Goal: Transaction & Acquisition: Purchase product/service

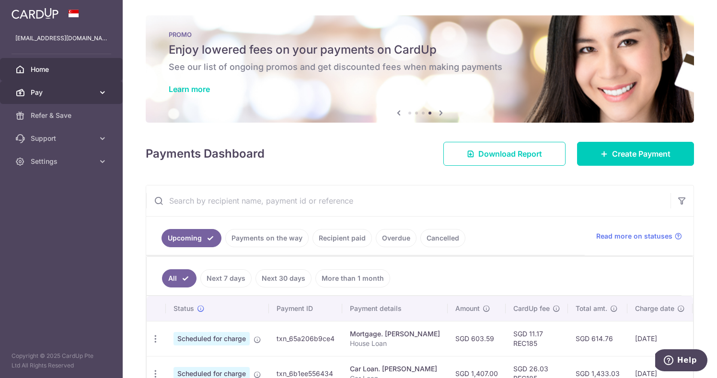
click at [93, 89] on span "Pay" at bounding box center [62, 93] width 63 height 10
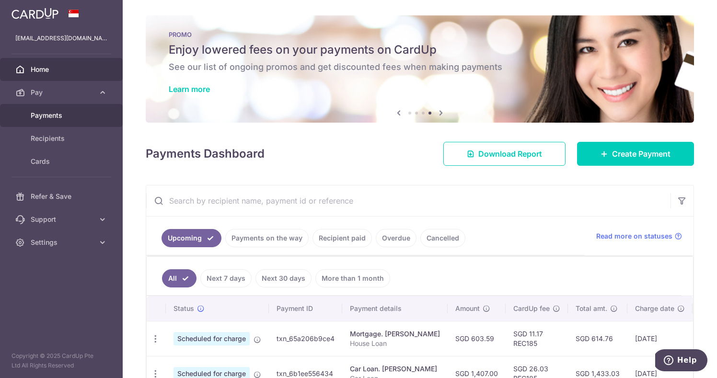
click at [67, 114] on span "Payments" at bounding box center [62, 116] width 63 height 10
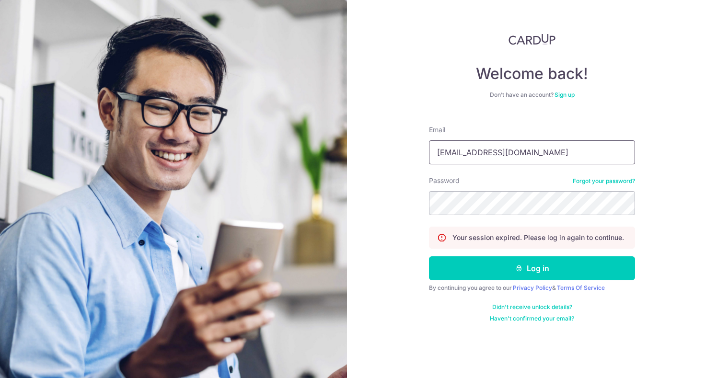
type input "sckhoo83@gmail.com"
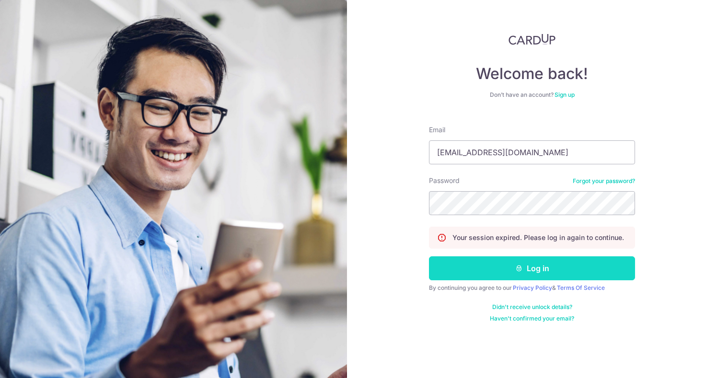
click at [534, 266] on button "Log in" at bounding box center [532, 268] width 206 height 24
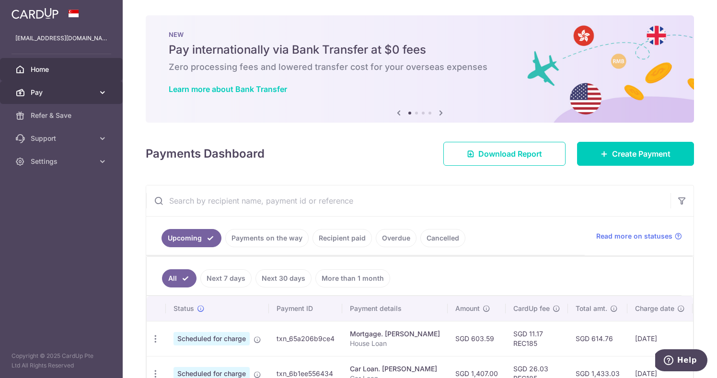
click at [104, 90] on icon at bounding box center [103, 93] width 10 height 10
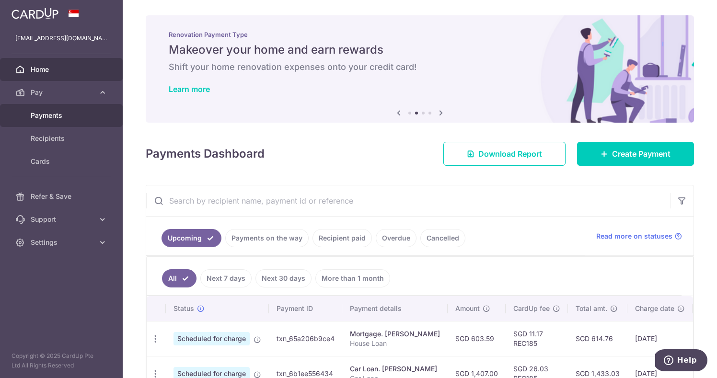
click at [54, 116] on span "Payments" at bounding box center [62, 116] width 63 height 10
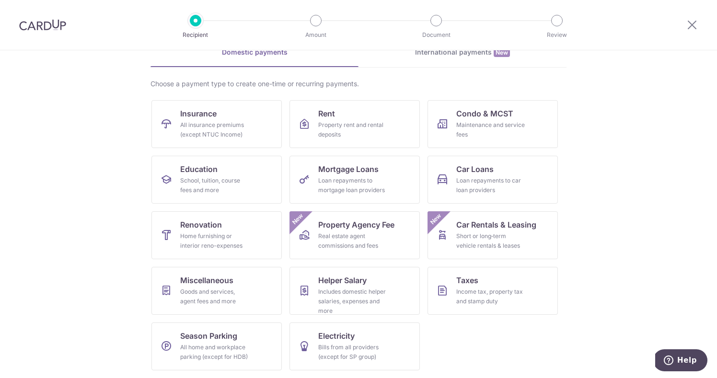
scroll to position [51, 0]
click at [476, 114] on span "Condo & MCST" at bounding box center [484, 114] width 57 height 12
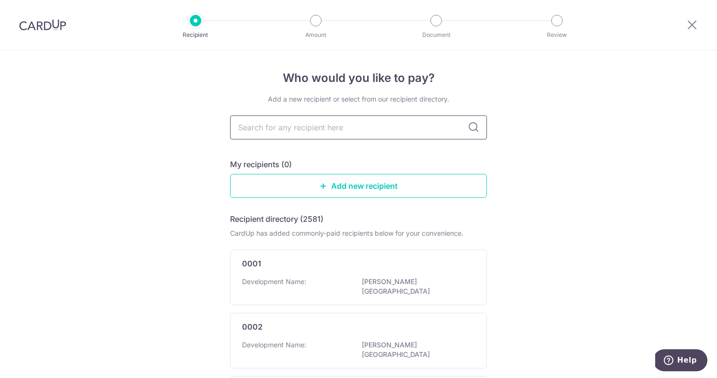
click at [360, 127] on input "text" at bounding box center [358, 128] width 257 height 24
type input "piermont"
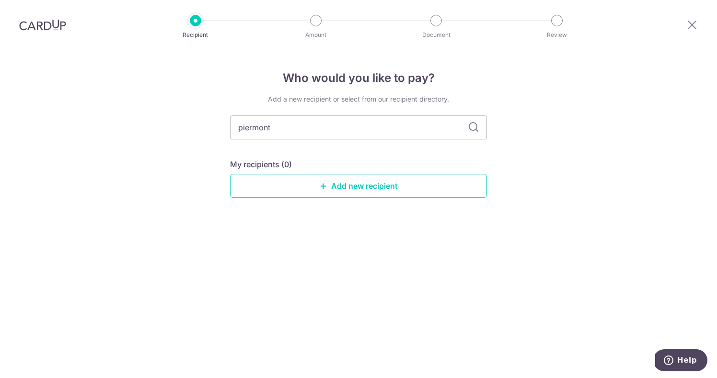
click at [473, 126] on icon at bounding box center [474, 128] width 12 height 12
click at [314, 124] on input "piermont" at bounding box center [358, 128] width 257 height 24
type input "p"
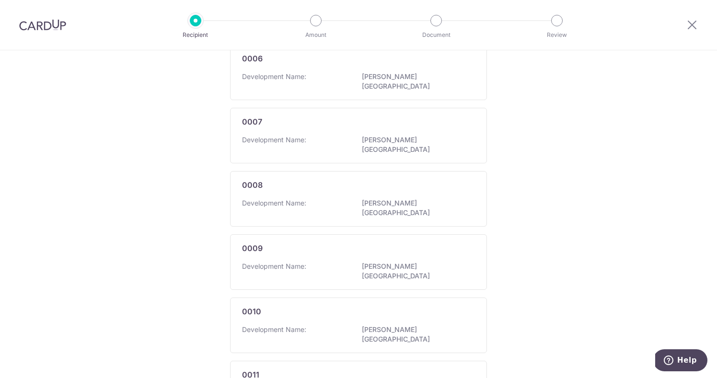
scroll to position [605, 0]
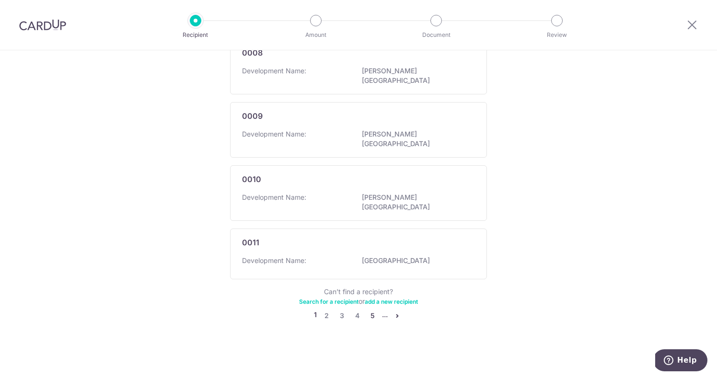
click at [373, 315] on link "5" at bounding box center [373, 316] width 12 height 12
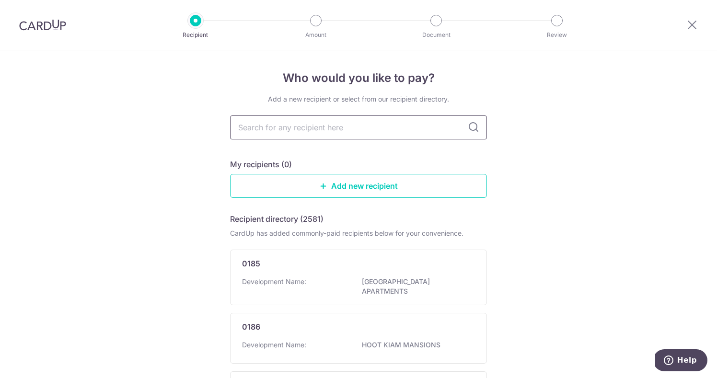
scroll to position [0, 0]
type input "pier"
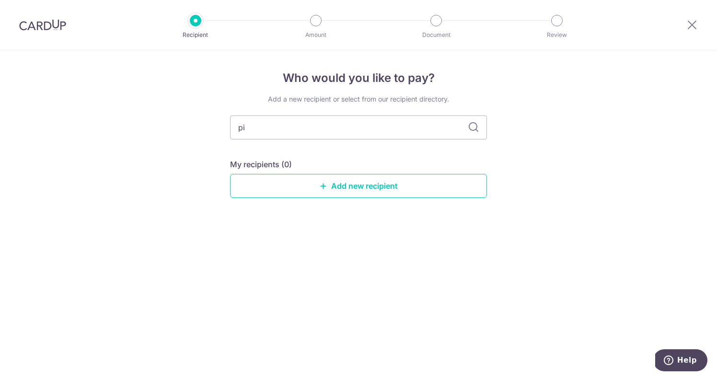
type input "p"
type input "PG"
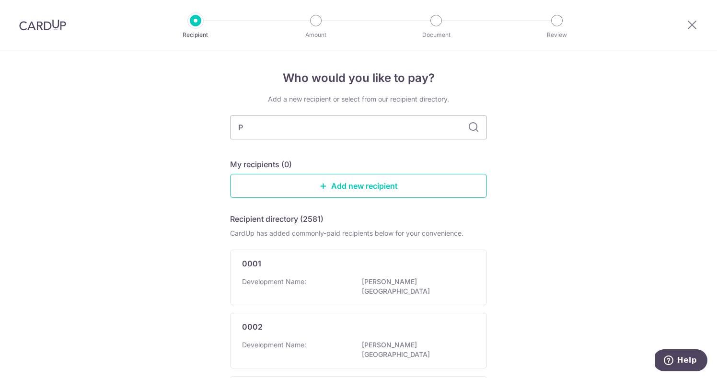
type input "PG"
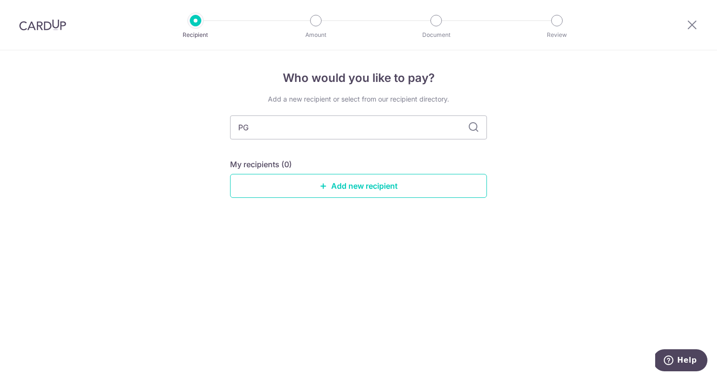
type input "P"
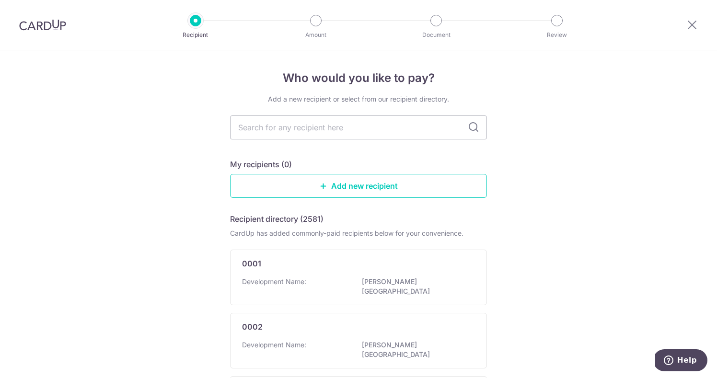
click at [363, 189] on link "Add new recipient" at bounding box center [358, 186] width 257 height 24
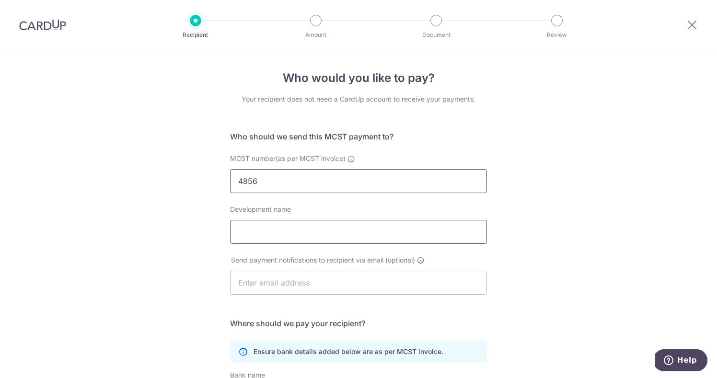
type input "4856"
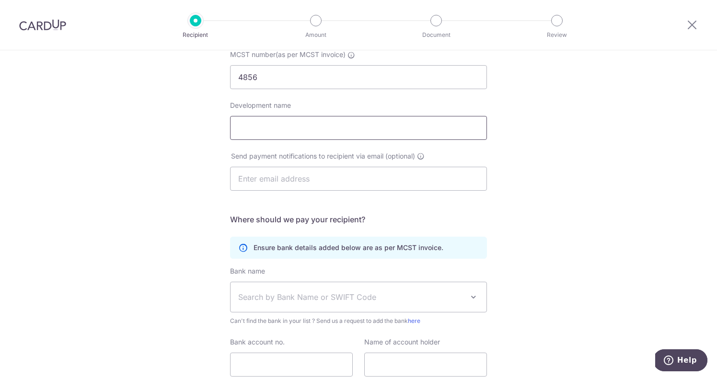
scroll to position [103, 0]
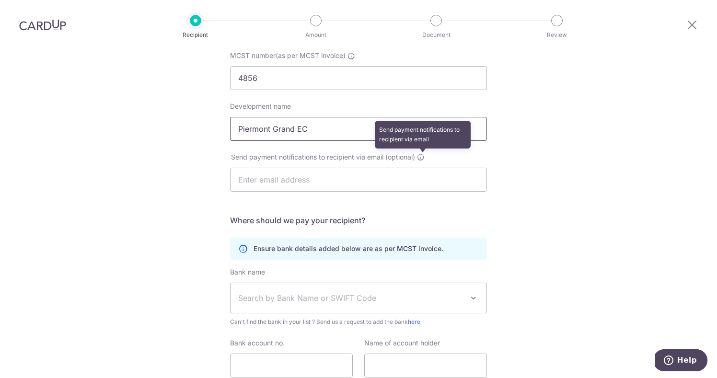
type input "Piermont Grand EC"
click at [422, 158] on icon at bounding box center [421, 157] width 8 height 8
click at [424, 219] on h5 "Where should we pay your recipient?" at bounding box center [358, 221] width 257 height 12
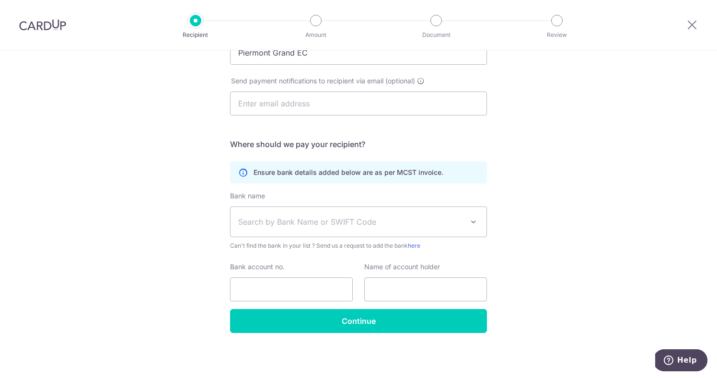
scroll to position [179, 0]
click at [435, 220] on span "Search by Bank Name or SWIFT Code" at bounding box center [350, 222] width 225 height 12
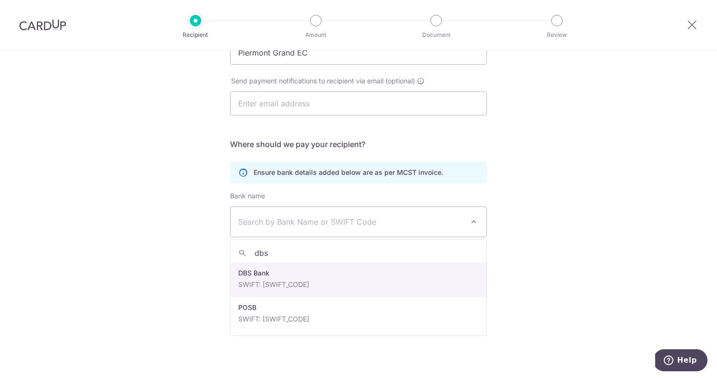
type input "dbs"
select select "6"
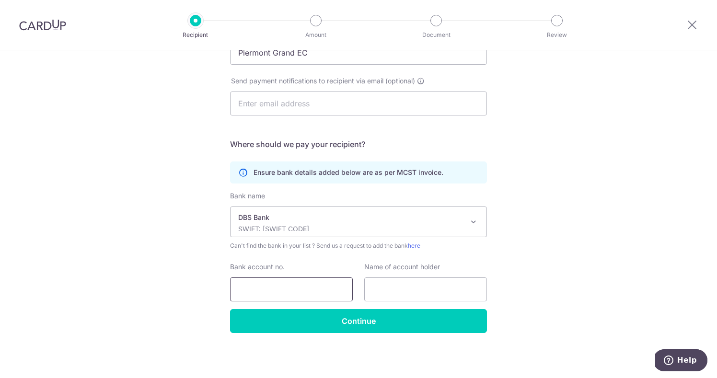
click at [260, 283] on input "Bank account no." at bounding box center [291, 290] width 123 height 24
type input "072-"
click at [276, 290] on input "072-" at bounding box center [291, 290] width 123 height 24
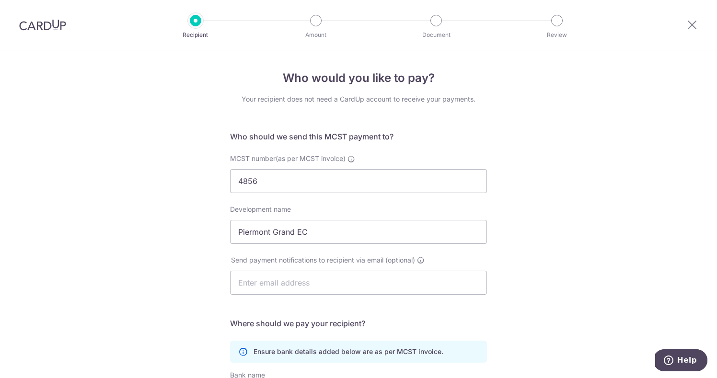
scroll to position [0, 0]
